Goal: Use online tool/utility: Use online tool/utility

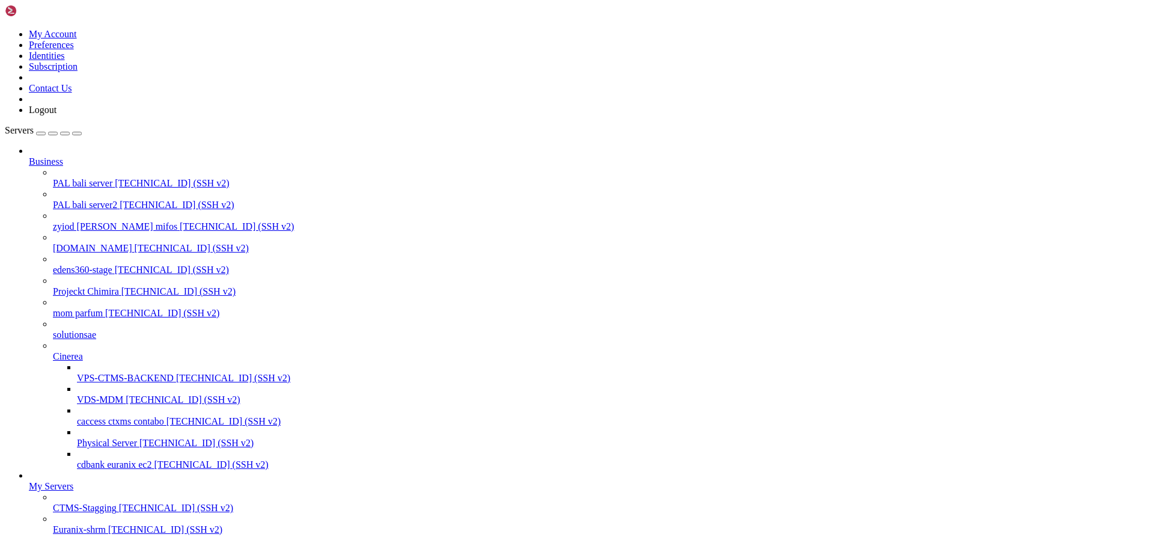
click at [111, 503] on span "CTMS-Stagging" at bounding box center [85, 508] width 64 height 10
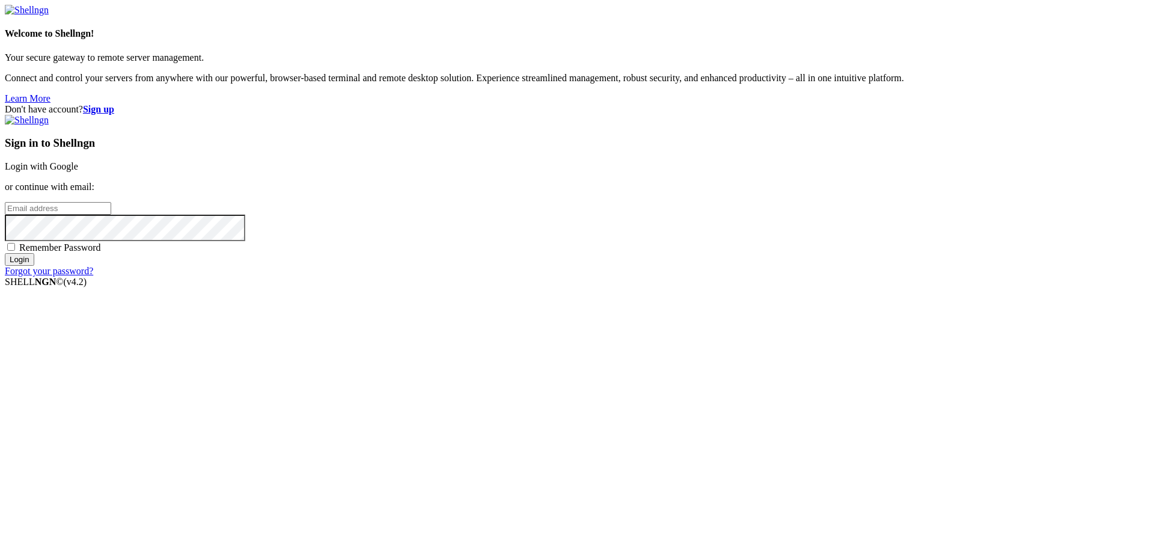
click at [78, 171] on link "Login with Google" at bounding box center [41, 166] width 73 height 10
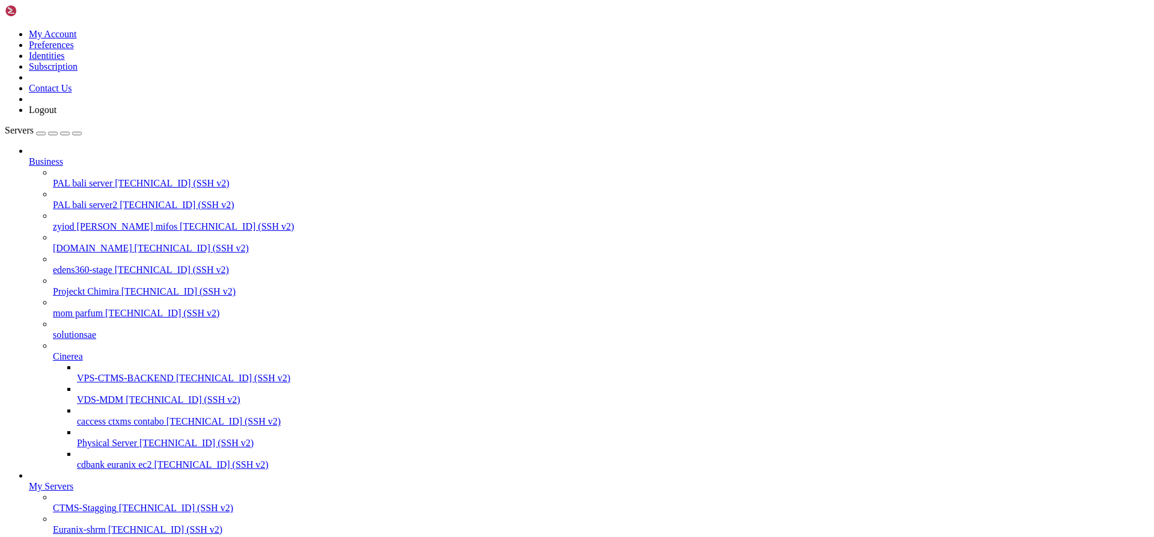
scroll to position [1600, 0]
drag, startPoint x: 549, startPoint y: 1698, endPoint x: 765, endPoint y: 1715, distance: 216.4
drag, startPoint x: 392, startPoint y: 1588, endPoint x: 614, endPoint y: 1620, distance: 224.6
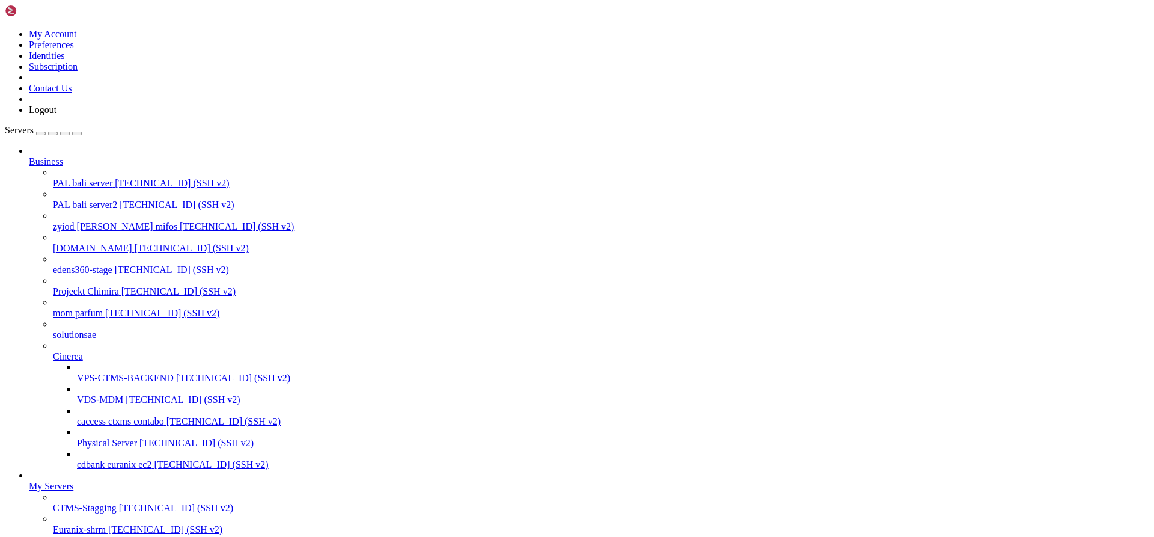
drag, startPoint x: 566, startPoint y: 1565, endPoint x: 730, endPoint y: 1573, distance: 164.3
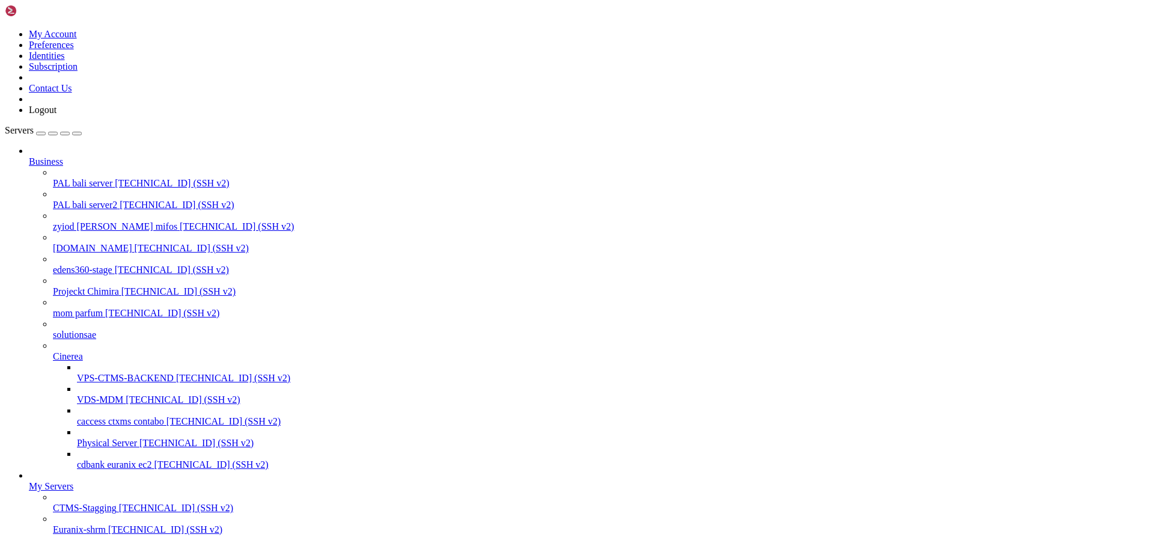
drag, startPoint x: 189, startPoint y: 1570, endPoint x: 155, endPoint y: 1571, distance: 33.7
click at [92, 503] on span "CTMS-Stagging" at bounding box center [85, 508] width 64 height 10
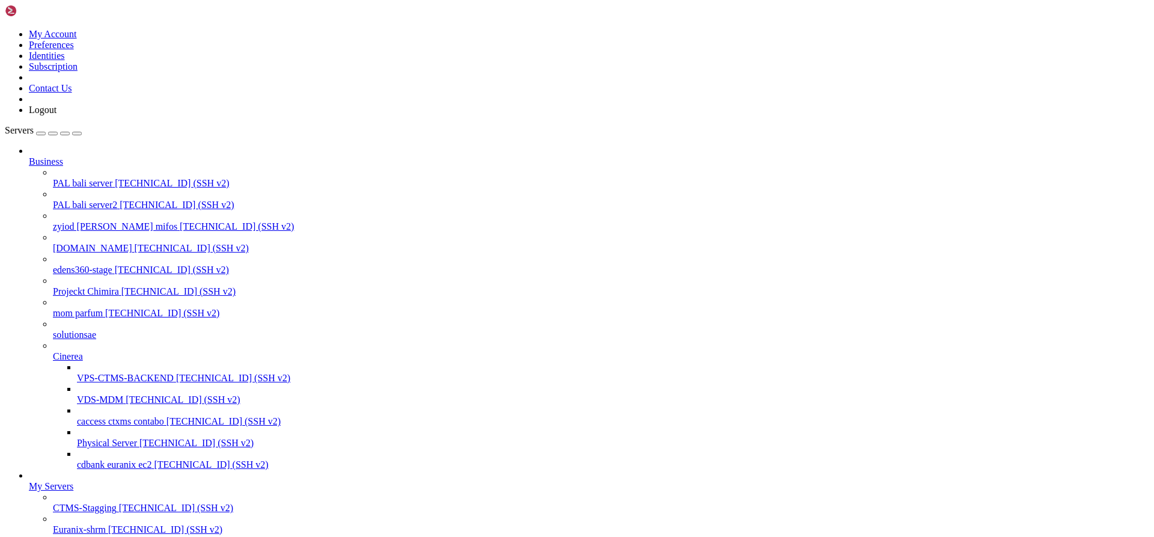
scroll to position [0, 0]
drag, startPoint x: 44, startPoint y: 1742, endPoint x: 382, endPoint y: 1739, distance: 337.9
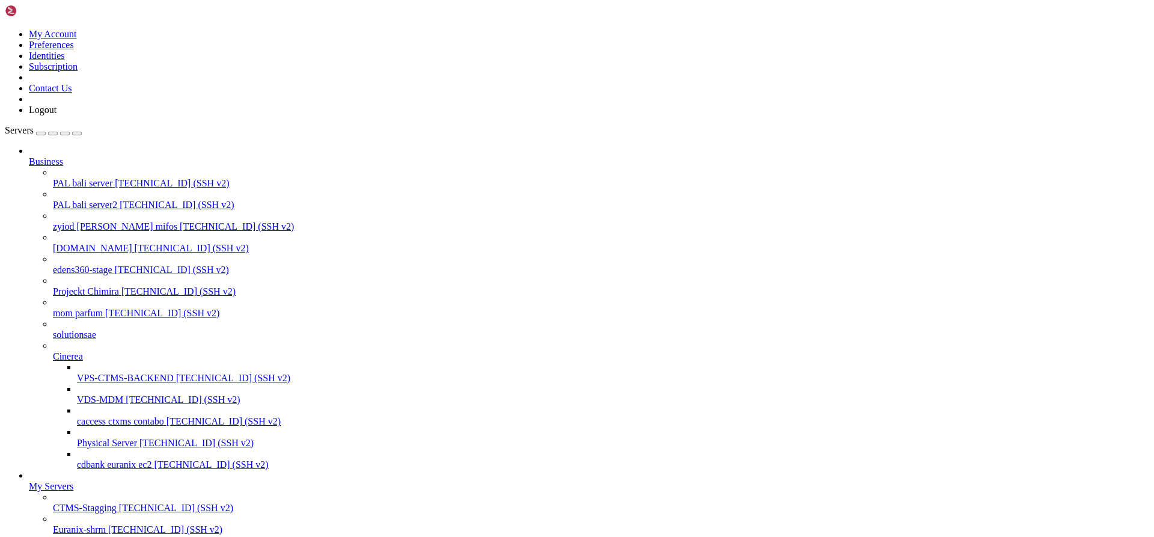
scroll to position [1580, 0]
drag, startPoint x: 323, startPoint y: 1868, endPoint x: 518, endPoint y: 1866, distance: 194.2
